Goal: Navigation & Orientation: Find specific page/section

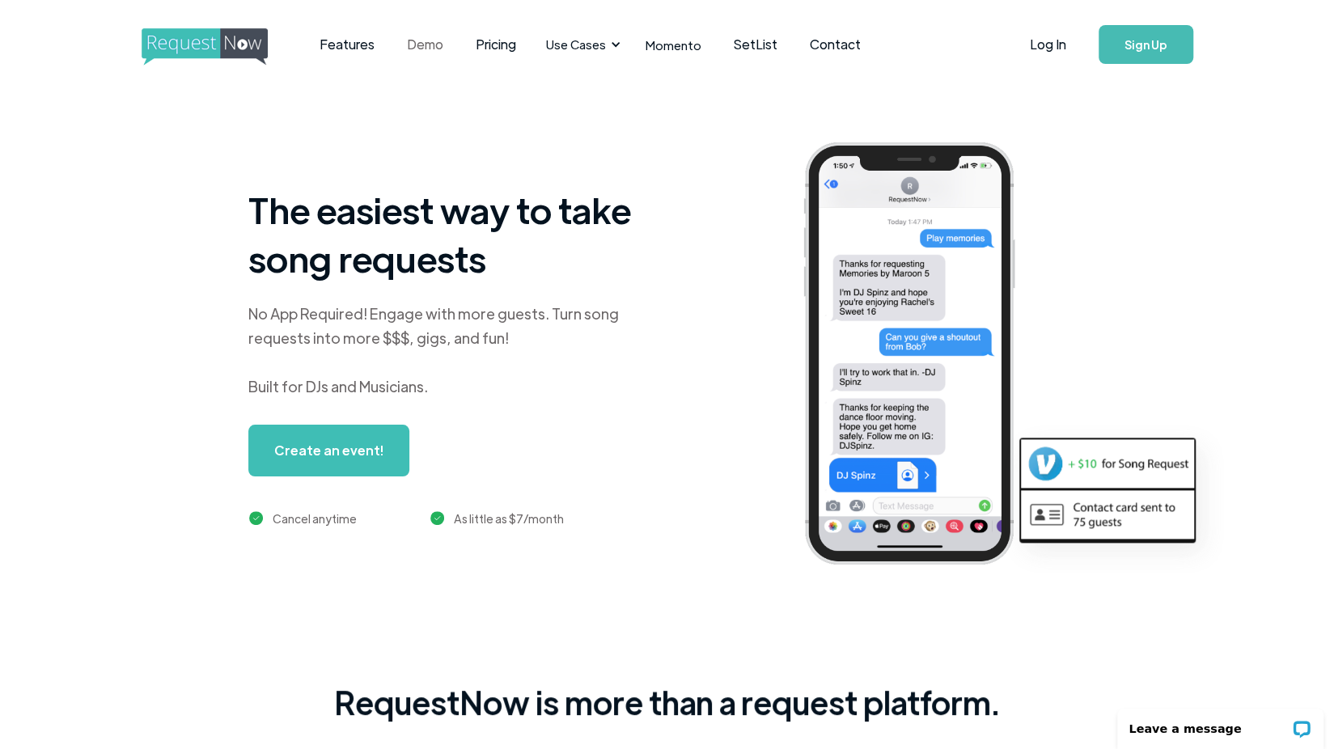
click at [406, 45] on link "Demo" at bounding box center [425, 44] width 69 height 50
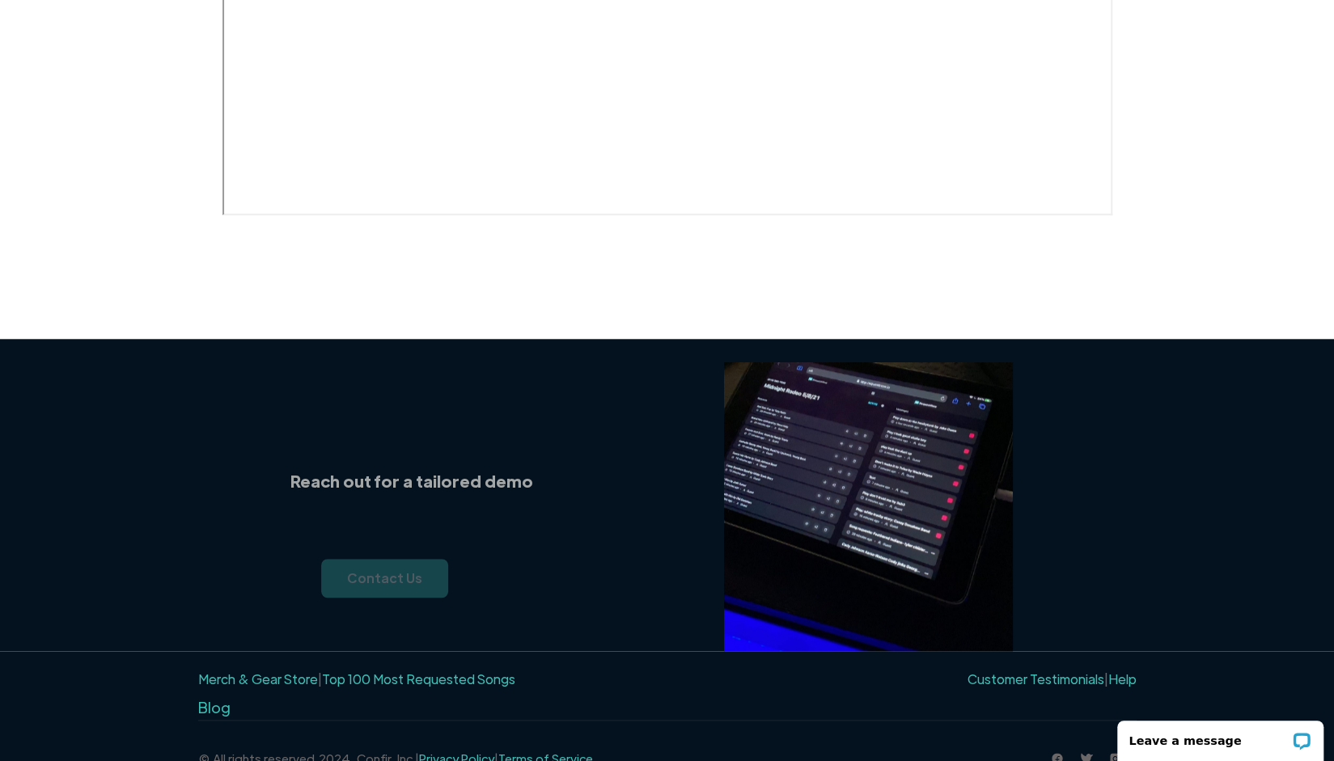
scroll to position [942, 0]
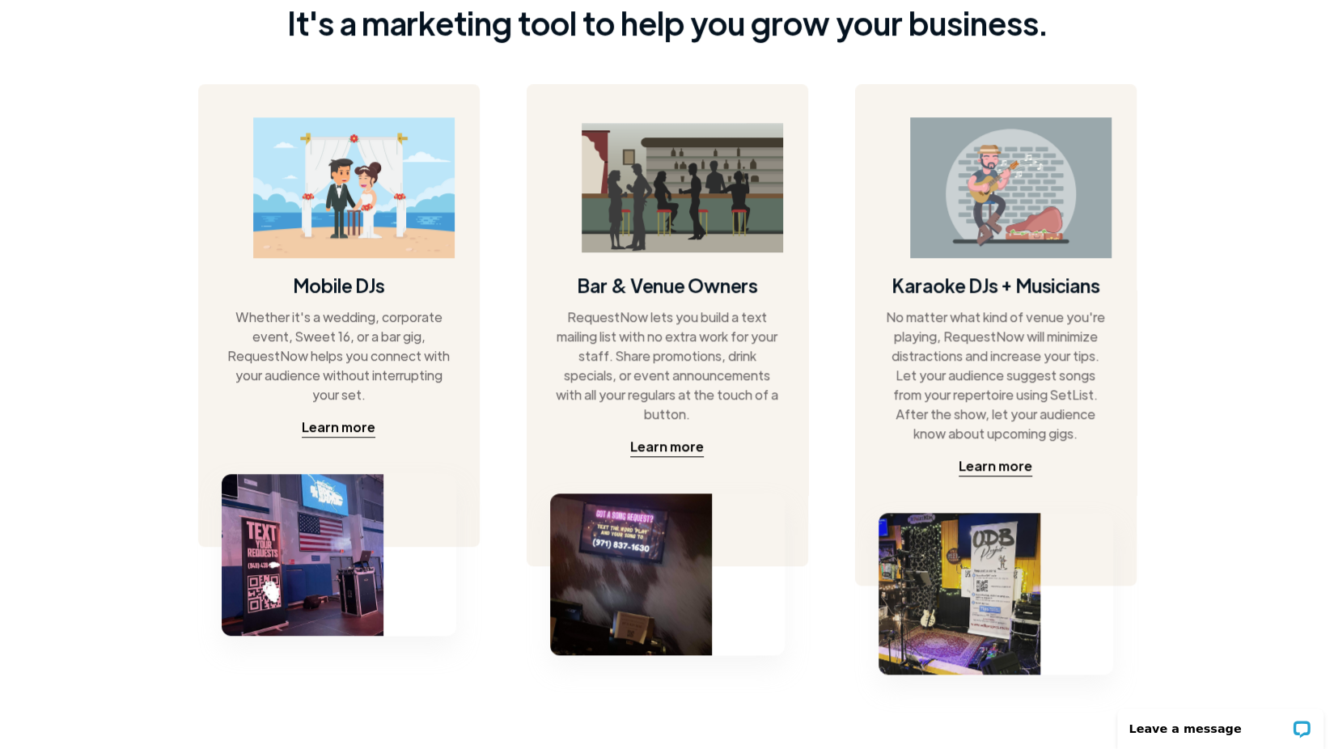
scroll to position [809, 0]
